Goal: Task Accomplishment & Management: Manage account settings

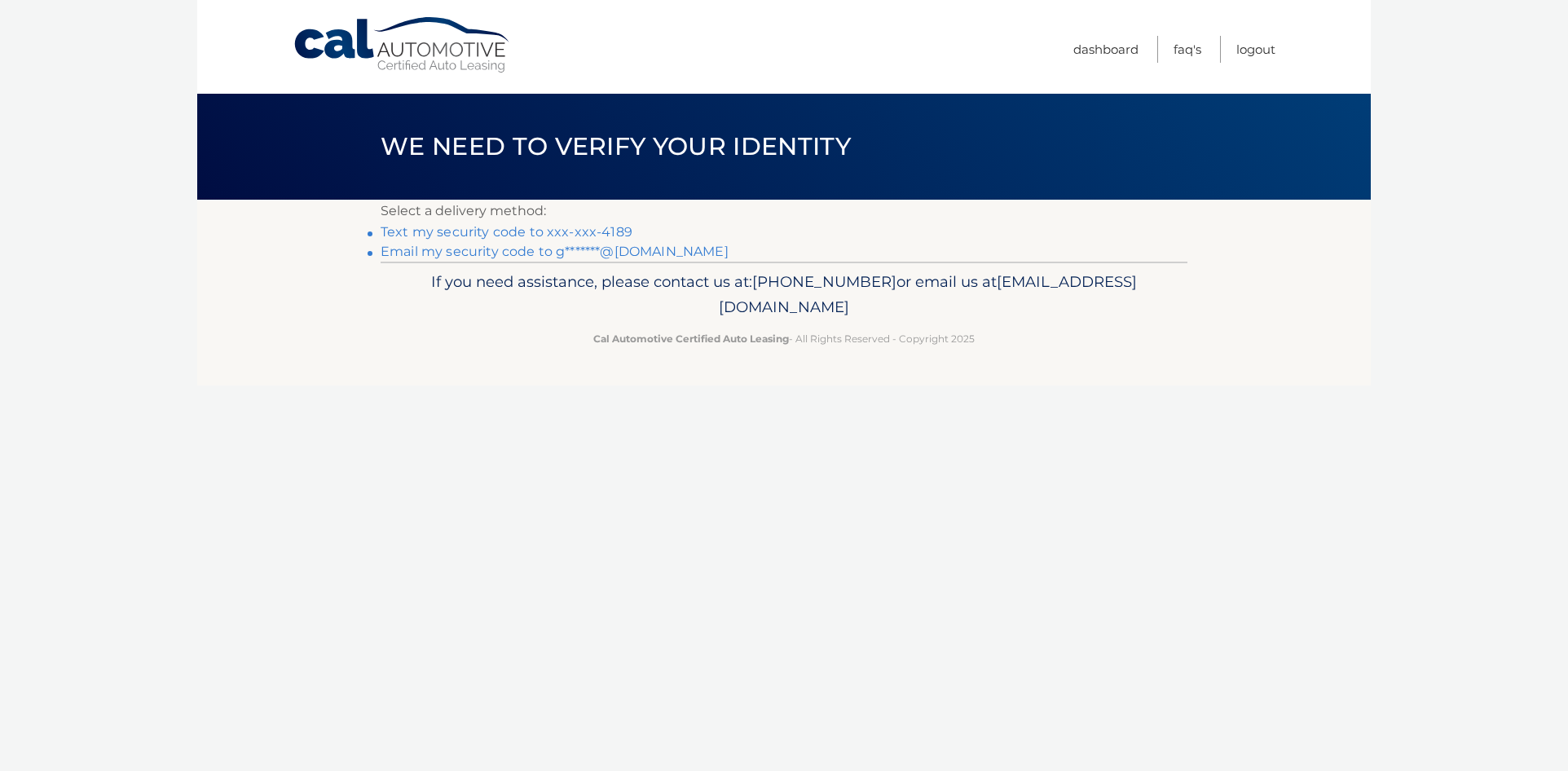
click at [570, 236] on link "Text my security code to xxx-xxx-4189" at bounding box center [507, 232] width 252 height 16
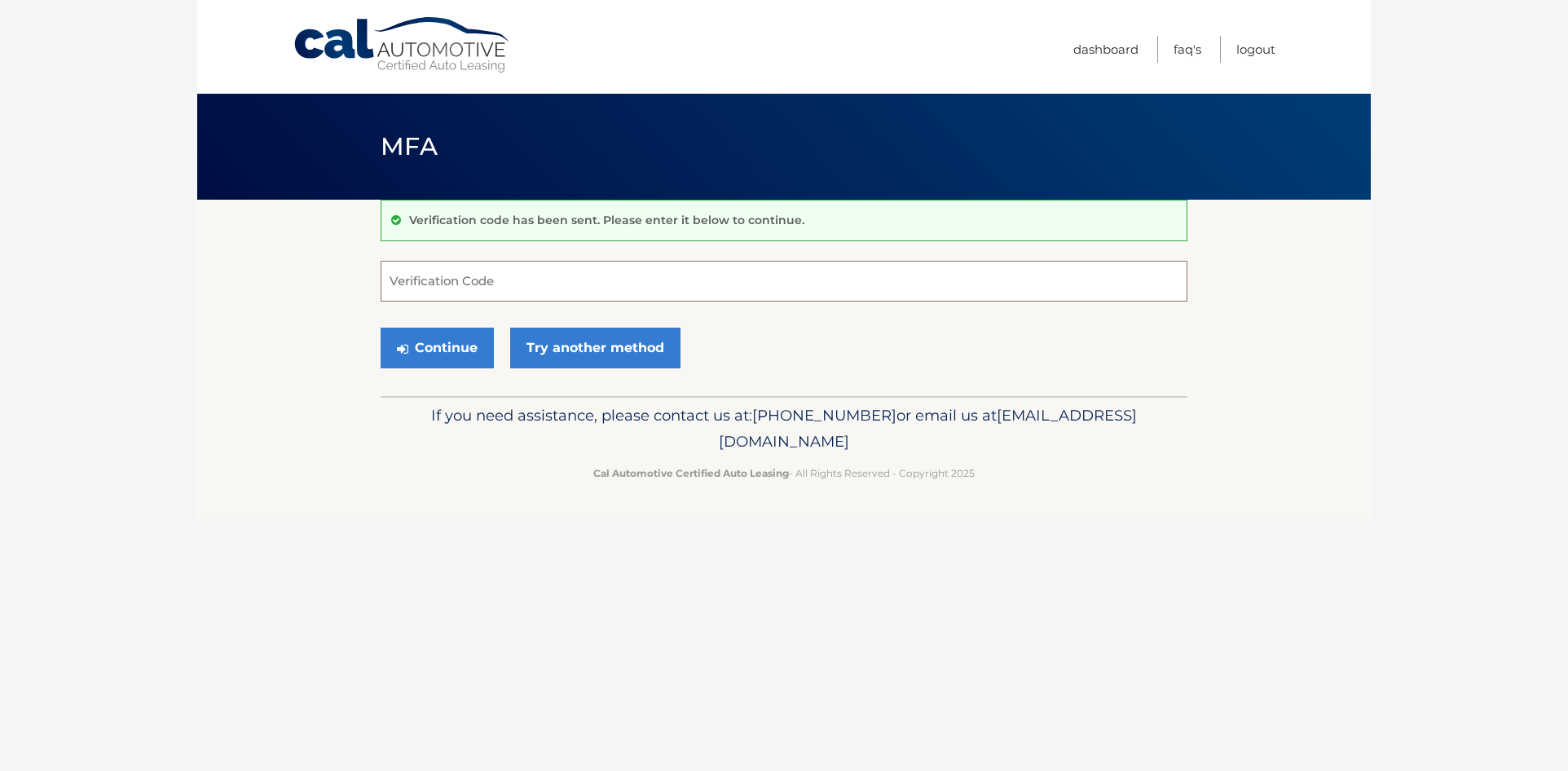
click at [552, 276] on input "Verification Code" at bounding box center [784, 281] width 807 height 41
type input "323531"
click at [455, 340] on button "Continue" at bounding box center [437, 347] width 113 height 41
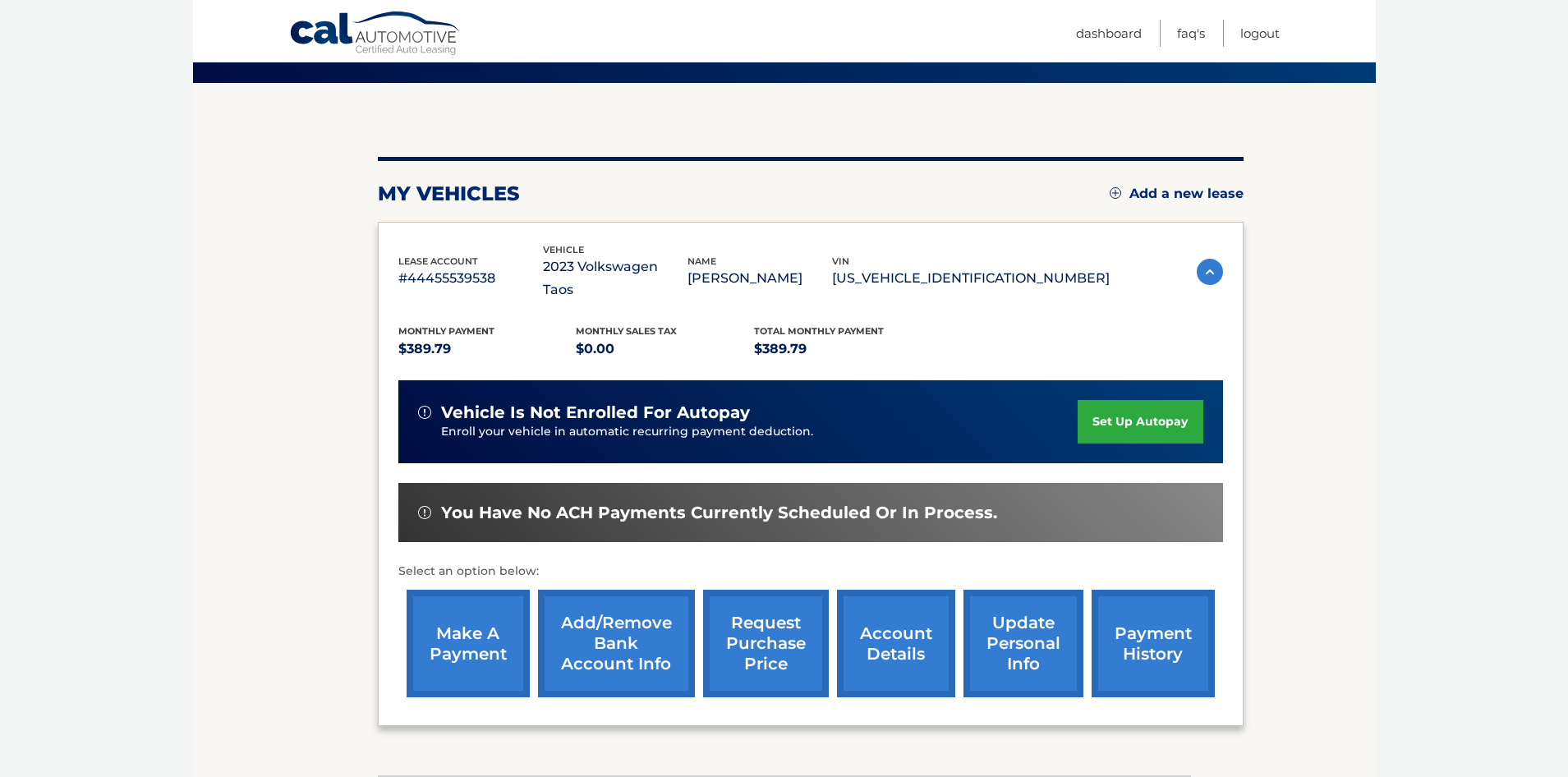
scroll to position [219, 0]
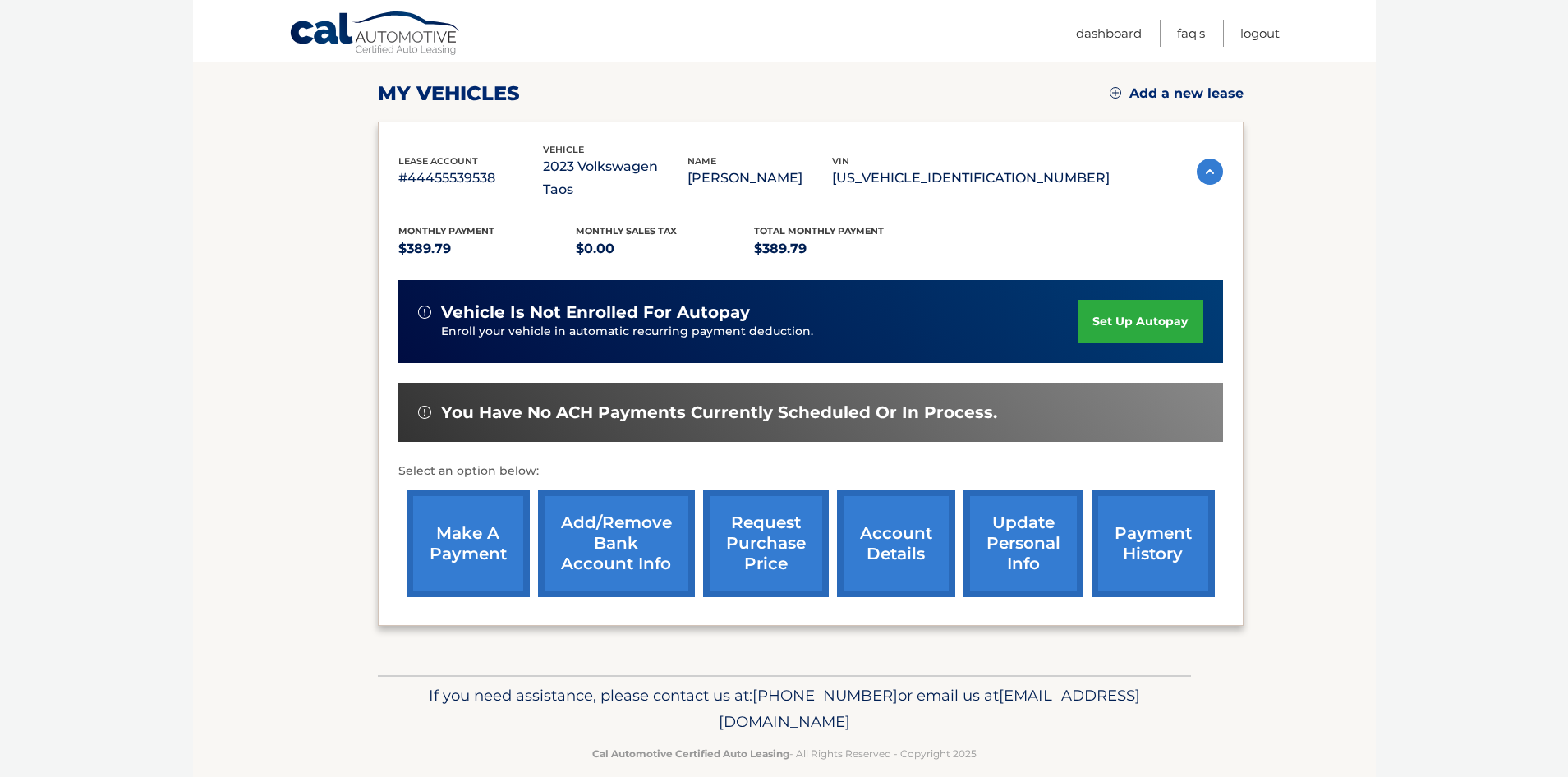
click at [484, 506] on link "make a payment" at bounding box center [468, 543] width 123 height 108
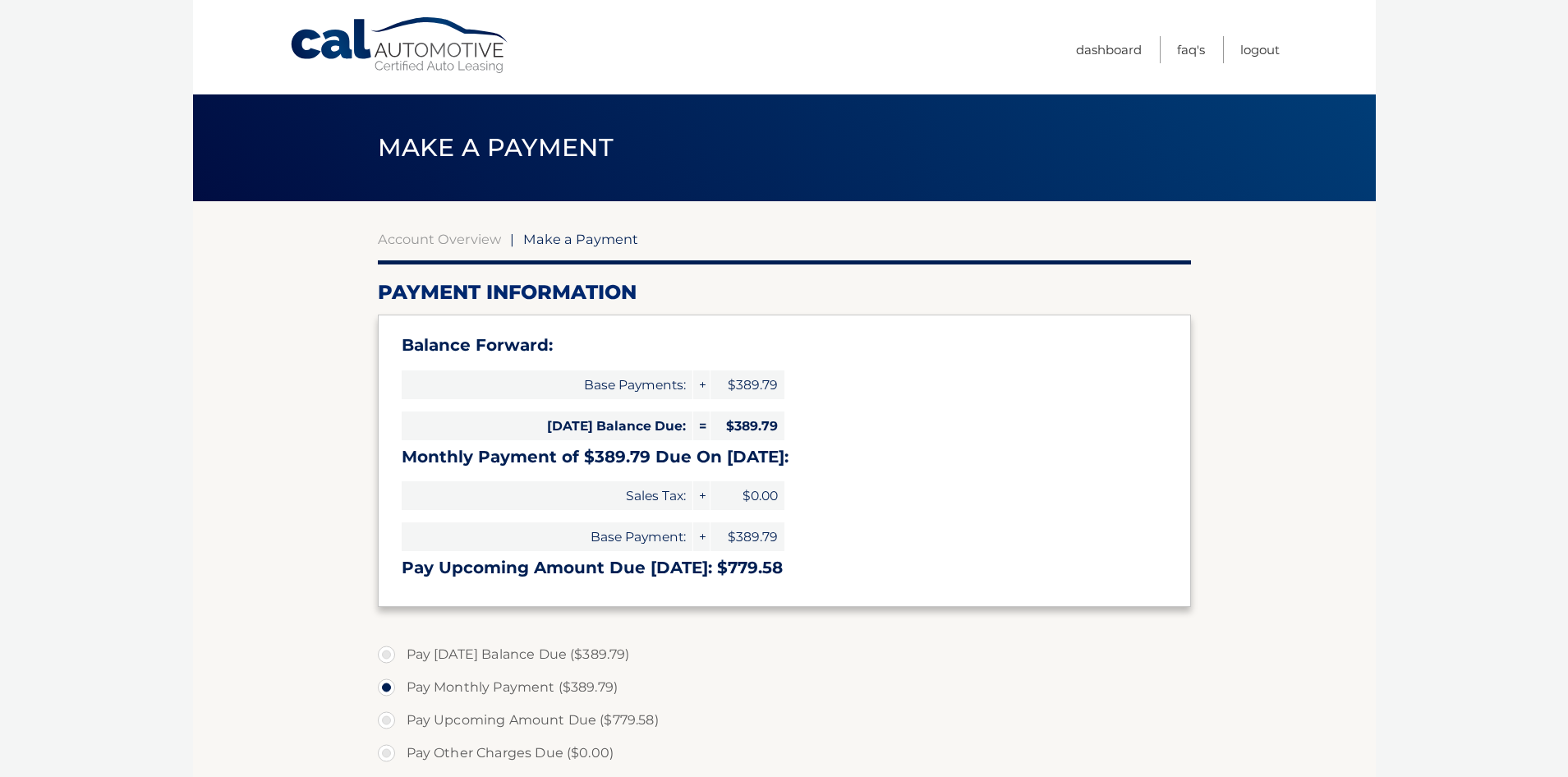
select select "YjA2MTY2NDQtNzRiNC00OGQ2LTkzMjMtMGY2YWE2N2E5Y2M2"
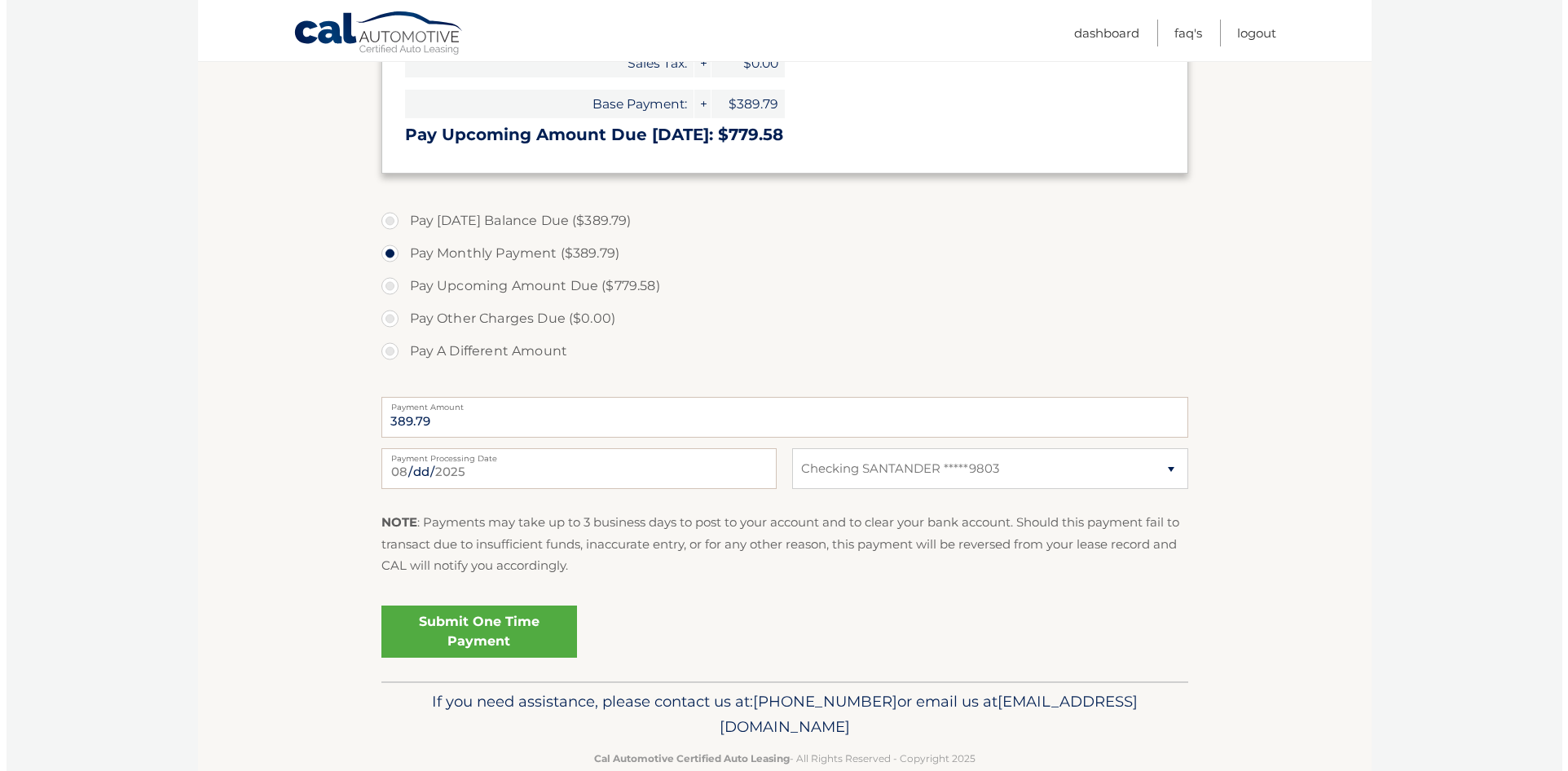
scroll to position [463, 0]
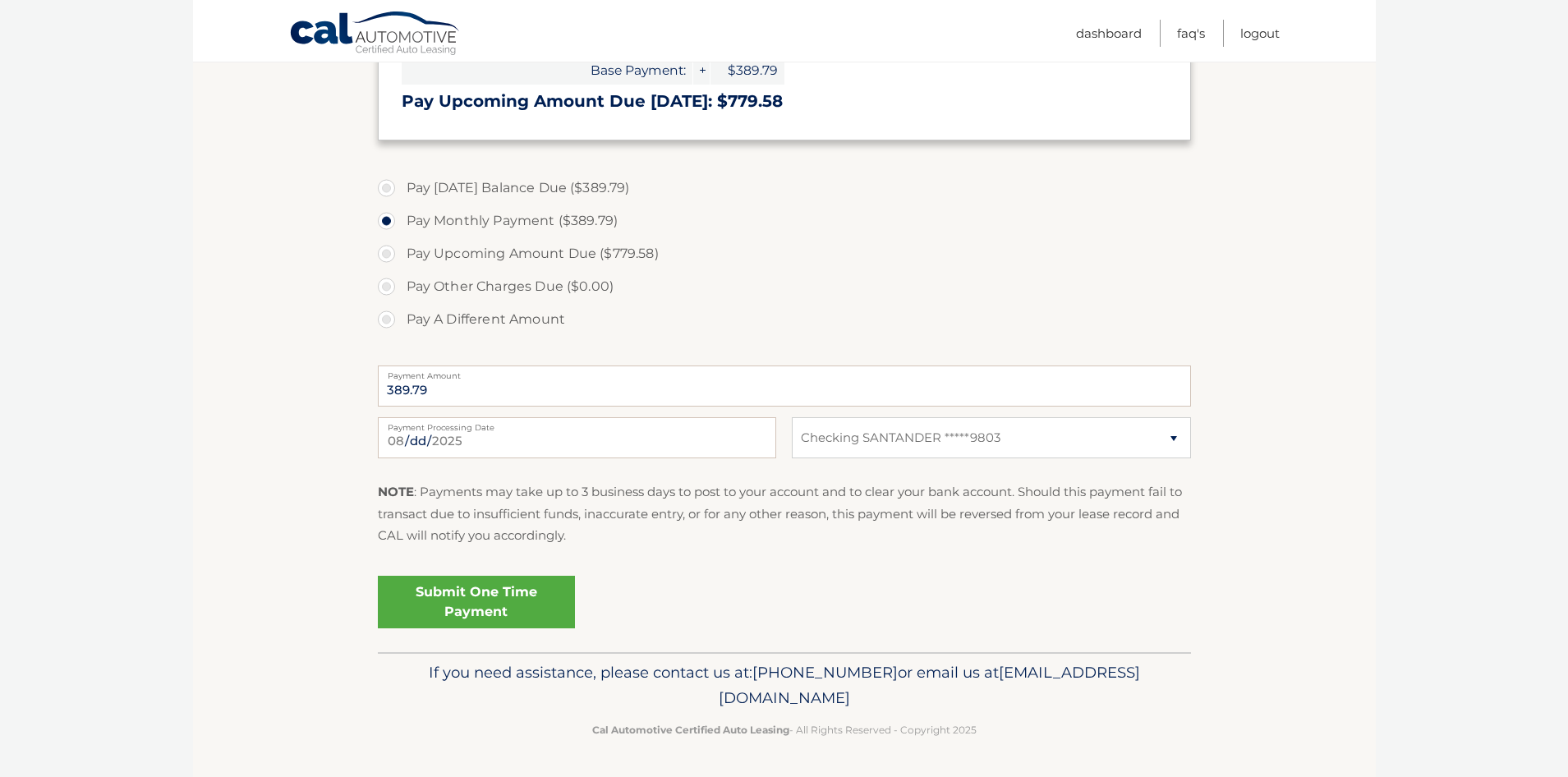
click at [452, 594] on link "Submit One Time Payment" at bounding box center [475, 602] width 197 height 53
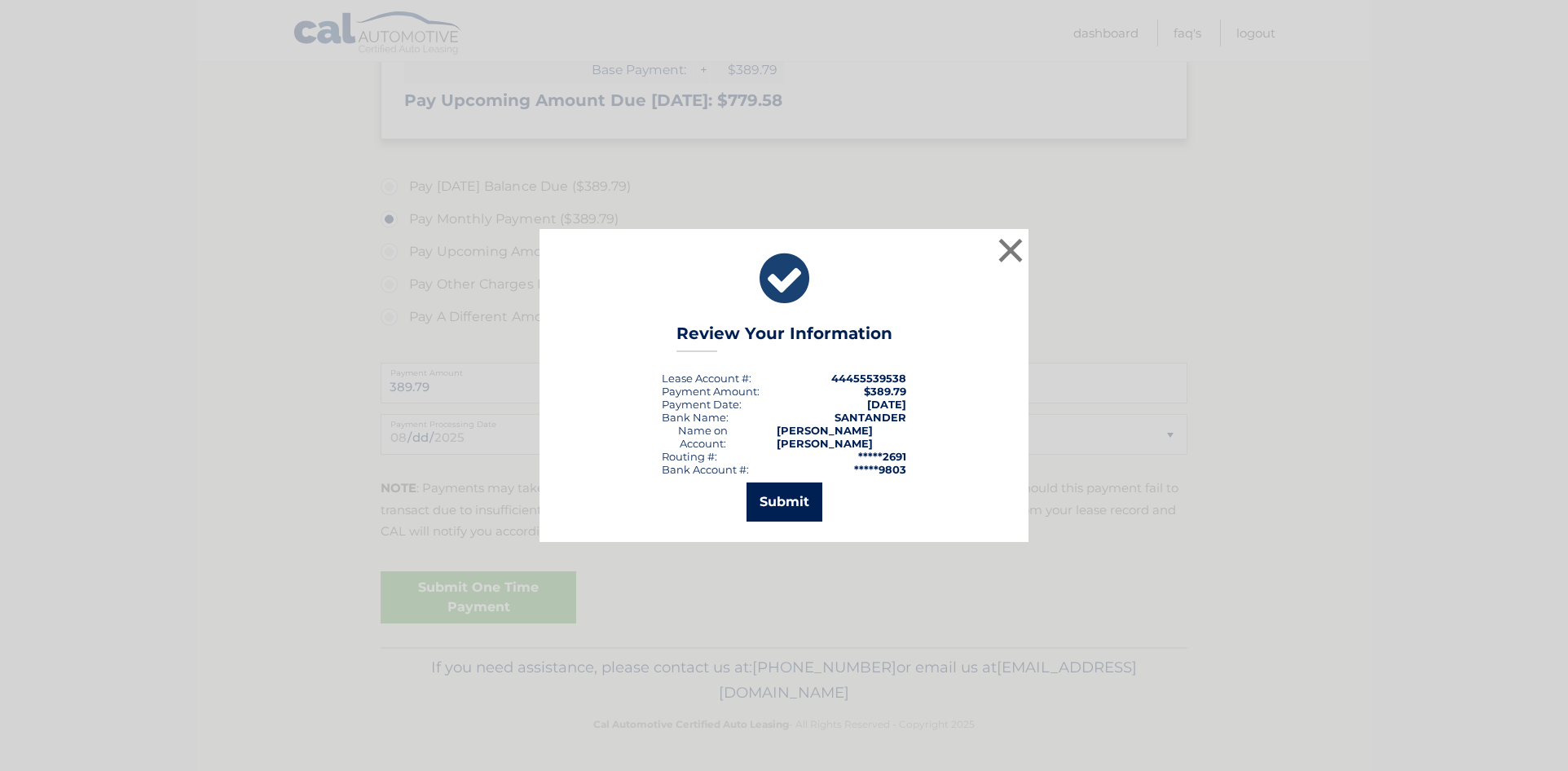
click at [763, 495] on button "Submit" at bounding box center [784, 501] width 76 height 39
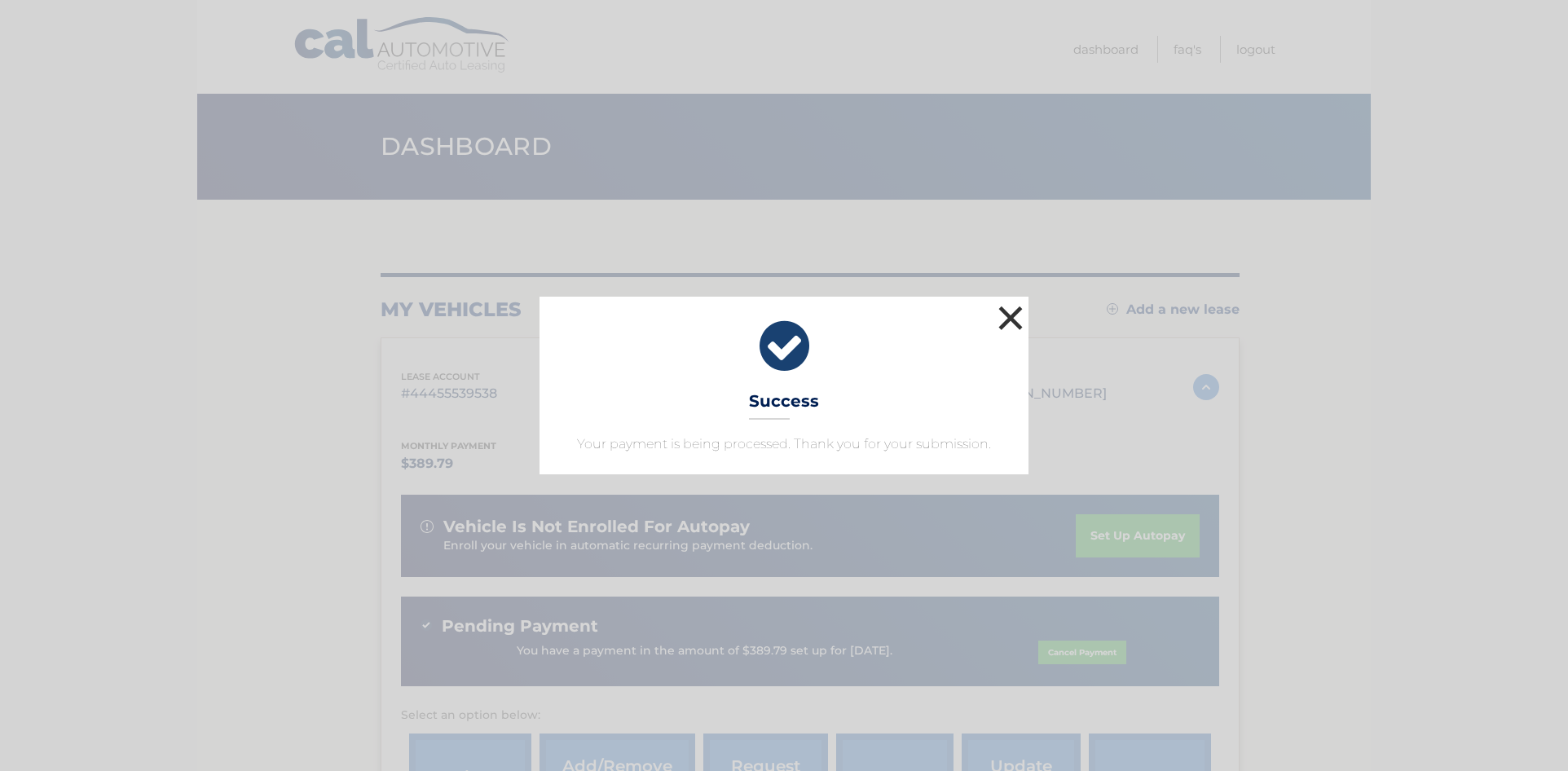
click at [1009, 315] on button "×" at bounding box center [1010, 318] width 32 height 32
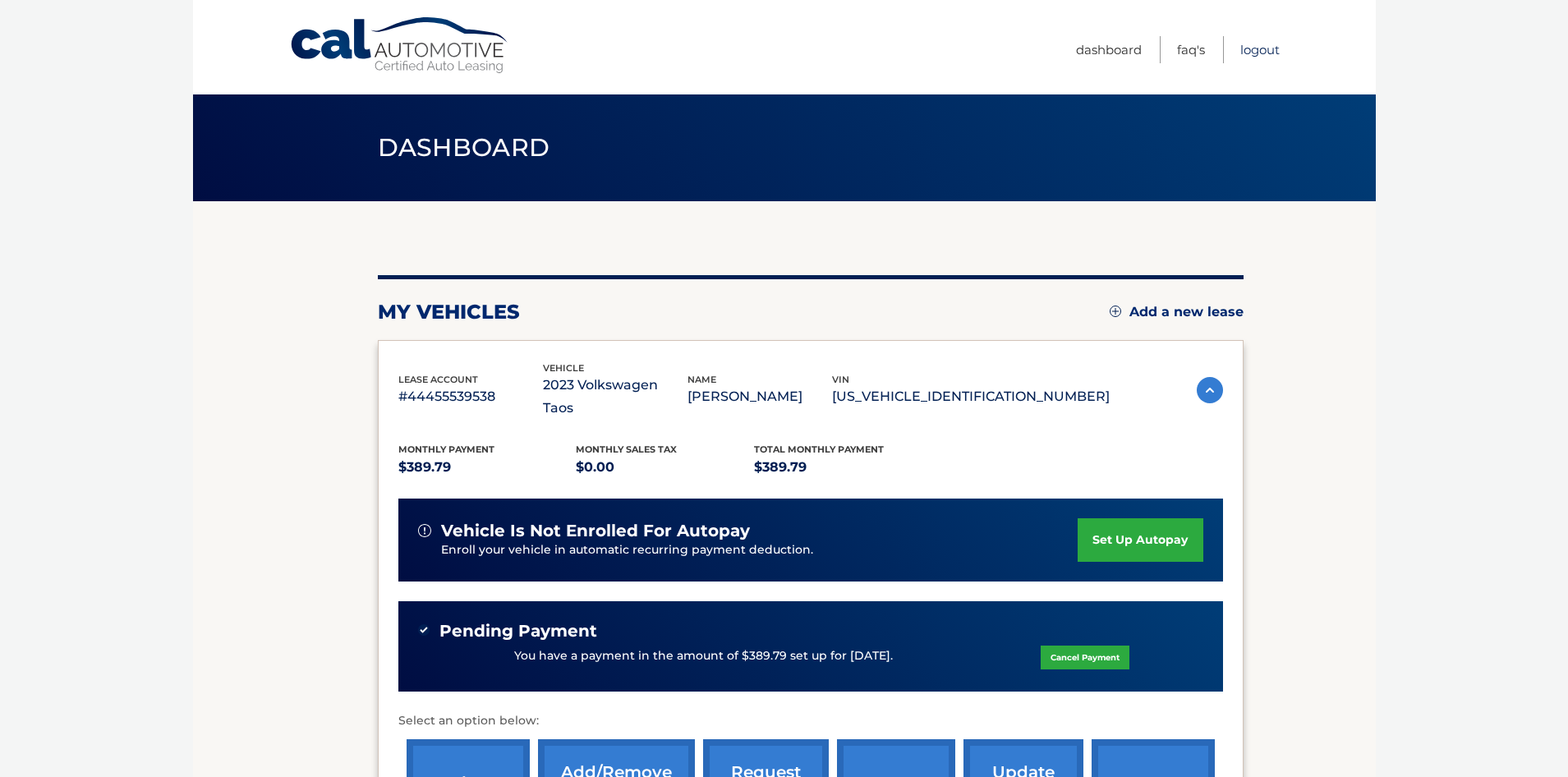
click at [1273, 53] on link "Logout" at bounding box center [1259, 49] width 40 height 27
